Goal: Task Accomplishment & Management: Use online tool/utility

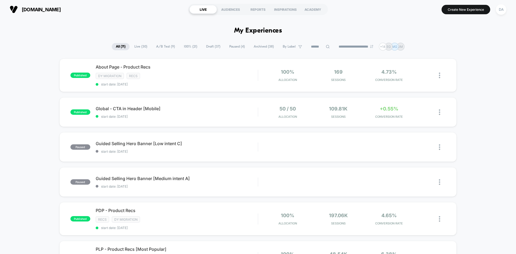
click at [157, 45] on span "A/B Test ( 9 )" at bounding box center [165, 46] width 27 height 7
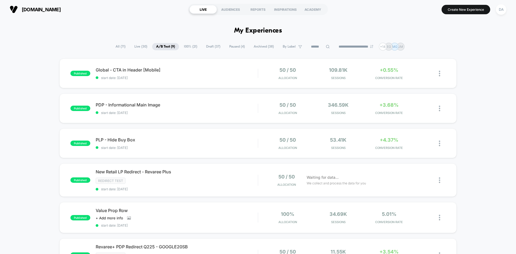
click at [211, 48] on span "Draft ( 37 )" at bounding box center [213, 46] width 22 height 7
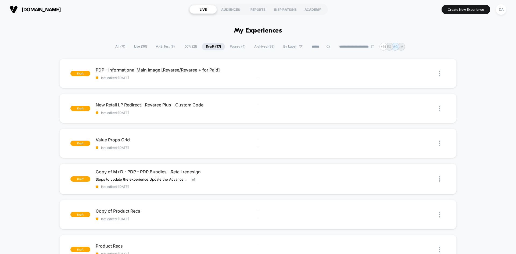
click at [233, 46] on span "Paused ( 4 )" at bounding box center [238, 46] width 24 height 7
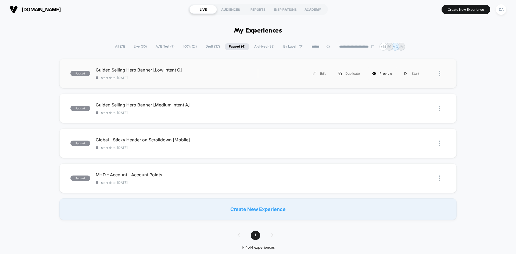
click at [381, 74] on div "Preview" at bounding box center [382, 73] width 32 height 12
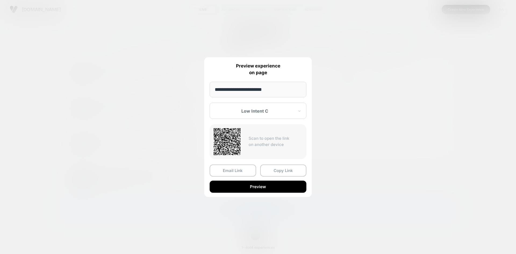
click at [260, 186] on button "Preview" at bounding box center [258, 187] width 97 height 12
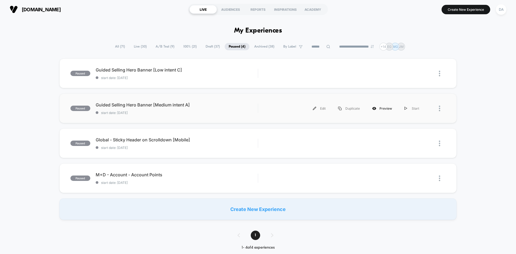
click at [378, 108] on div "Preview" at bounding box center [382, 108] width 32 height 12
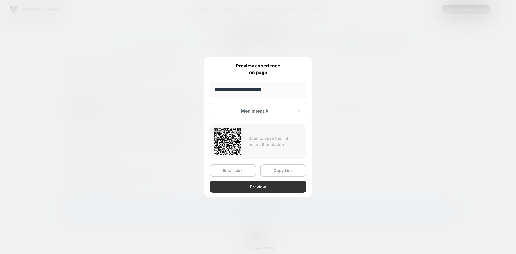
click at [277, 186] on button "Preview" at bounding box center [258, 187] width 97 height 12
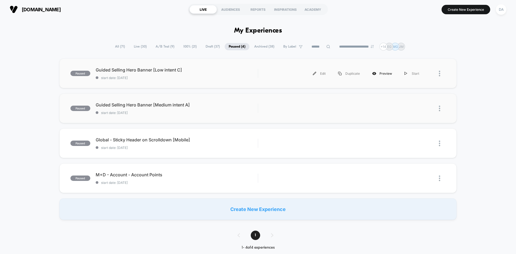
click at [381, 73] on div "Preview" at bounding box center [382, 73] width 32 height 12
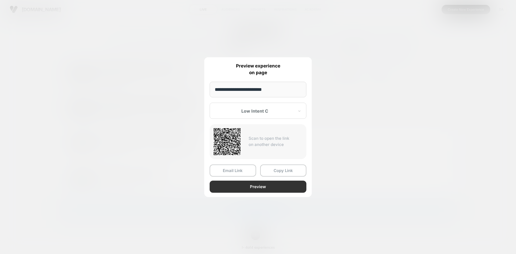
click at [268, 187] on button "Preview" at bounding box center [258, 187] width 97 height 12
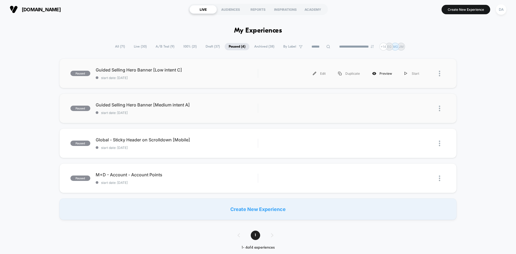
click at [388, 73] on div "Preview" at bounding box center [382, 73] width 32 height 12
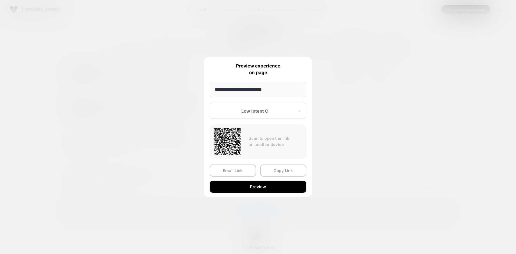
click at [374, 68] on div at bounding box center [258, 127] width 516 height 254
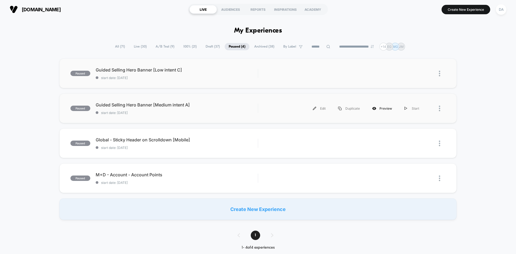
click at [382, 109] on div "Preview" at bounding box center [382, 108] width 32 height 12
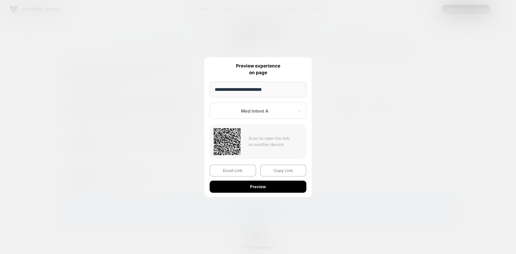
click at [345, 121] on div at bounding box center [258, 127] width 516 height 254
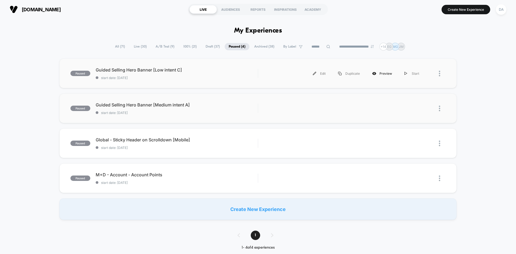
click at [378, 74] on div "Preview" at bounding box center [382, 73] width 32 height 12
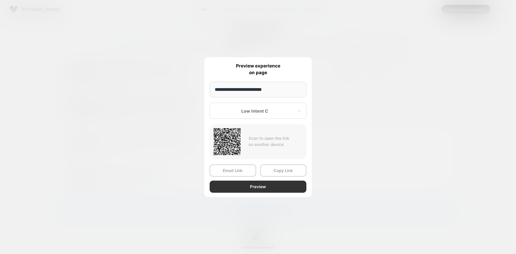
click at [258, 186] on button "Preview" at bounding box center [258, 187] width 97 height 12
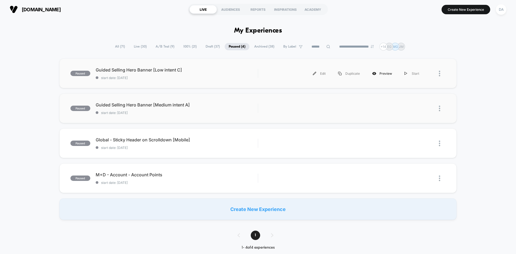
click at [388, 73] on div "Preview" at bounding box center [382, 73] width 32 height 12
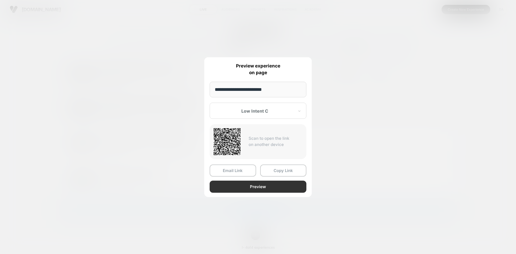
click at [275, 190] on button "Preview" at bounding box center [258, 187] width 97 height 12
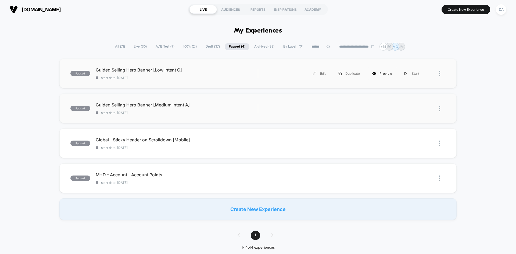
click at [382, 75] on div "Preview" at bounding box center [382, 73] width 32 height 12
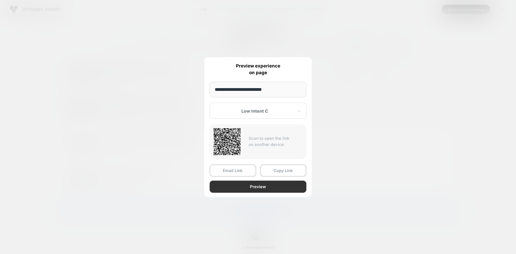
click at [247, 185] on button "Preview" at bounding box center [258, 187] width 97 height 12
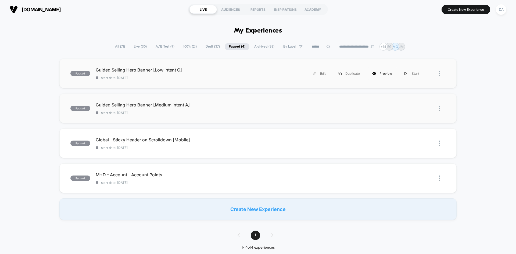
click at [389, 70] on div "Preview" at bounding box center [382, 73] width 32 height 12
